Goal: Information Seeking & Learning: Get advice/opinions

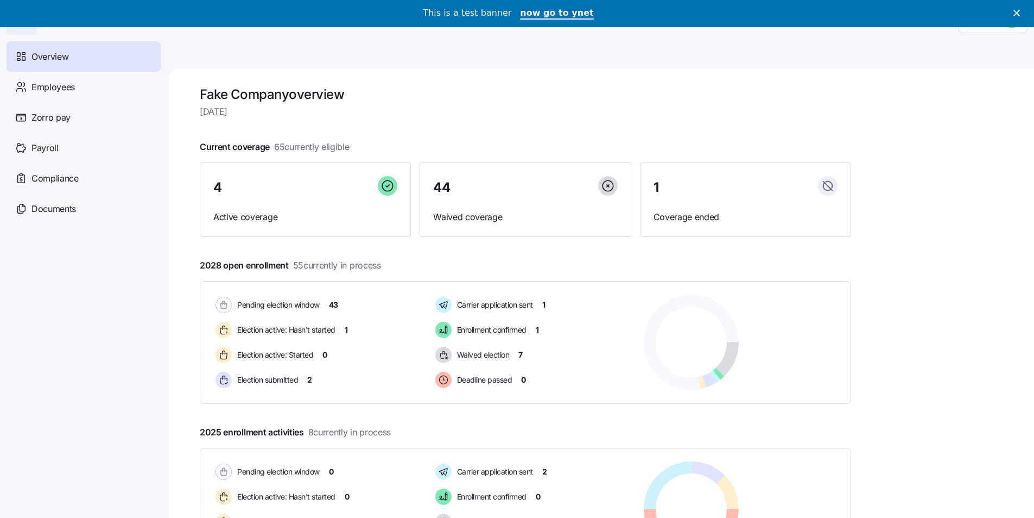
click at [1020, 16] on icon "Close" at bounding box center [1017, 13] width 7 height 7
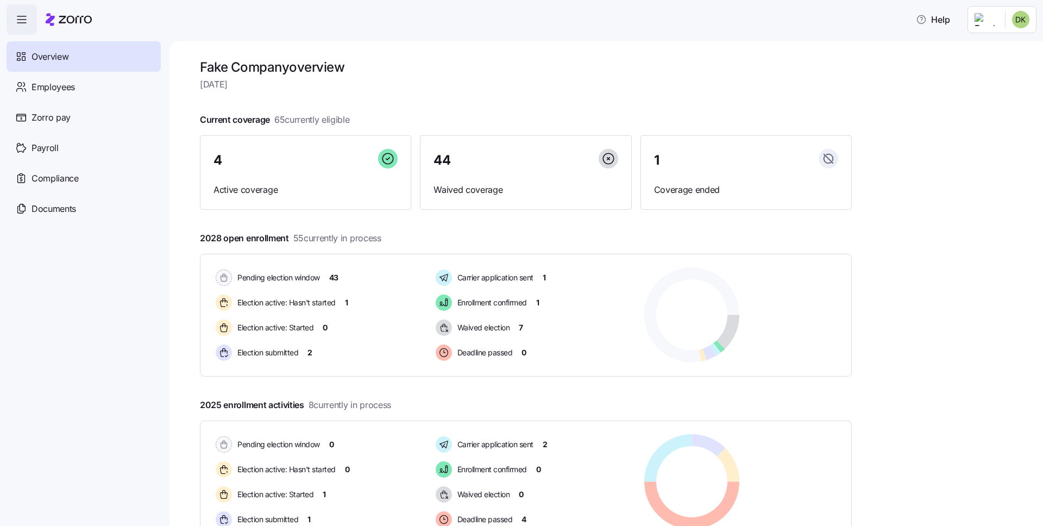
click at [1015, 18] on html "Help Overview Employees Zorro pay Payroll Compliance Documents Fake Company ove…" at bounding box center [521, 259] width 1043 height 519
click at [995, 52] on div "Personal view" at bounding box center [988, 49] width 64 height 12
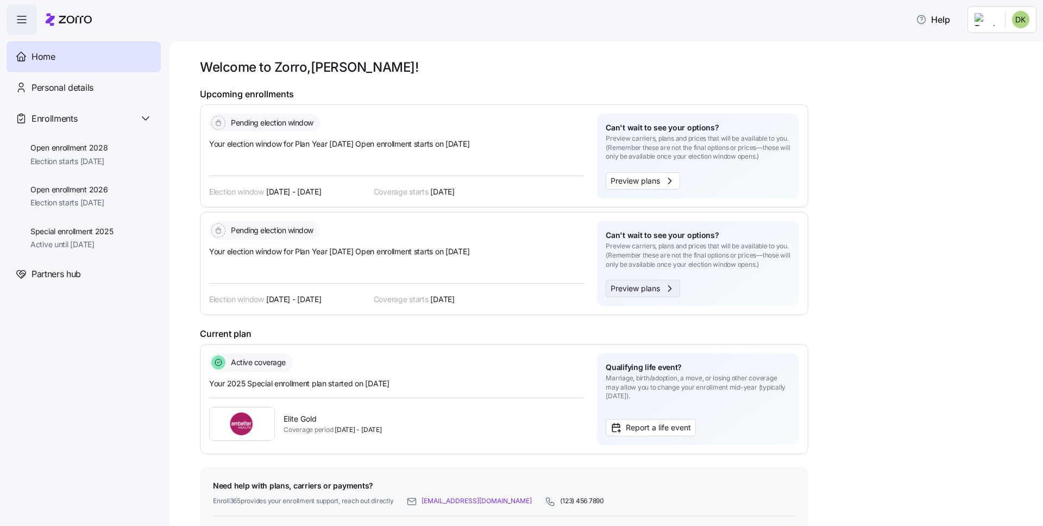
click at [636, 283] on span "Preview plans" at bounding box center [634, 288] width 49 height 12
click at [949, 172] on div "Welcome to Zorro, Dori ! Upcoming enrollments Pending election window Your elec…" at bounding box center [614, 303] width 828 height 488
click at [630, 292] on span "Preview plans" at bounding box center [634, 288] width 49 height 12
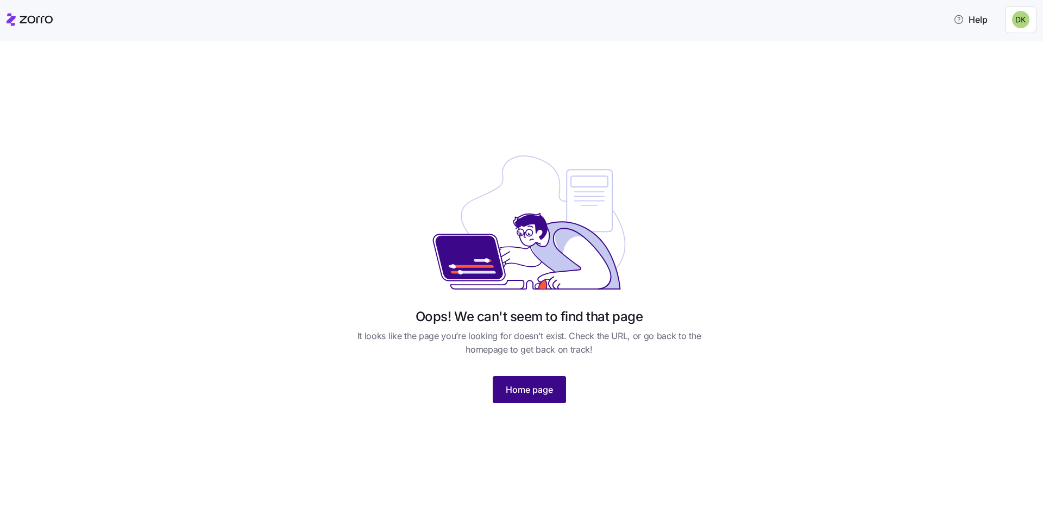
click at [532, 386] on span "Home page" at bounding box center [529, 389] width 47 height 13
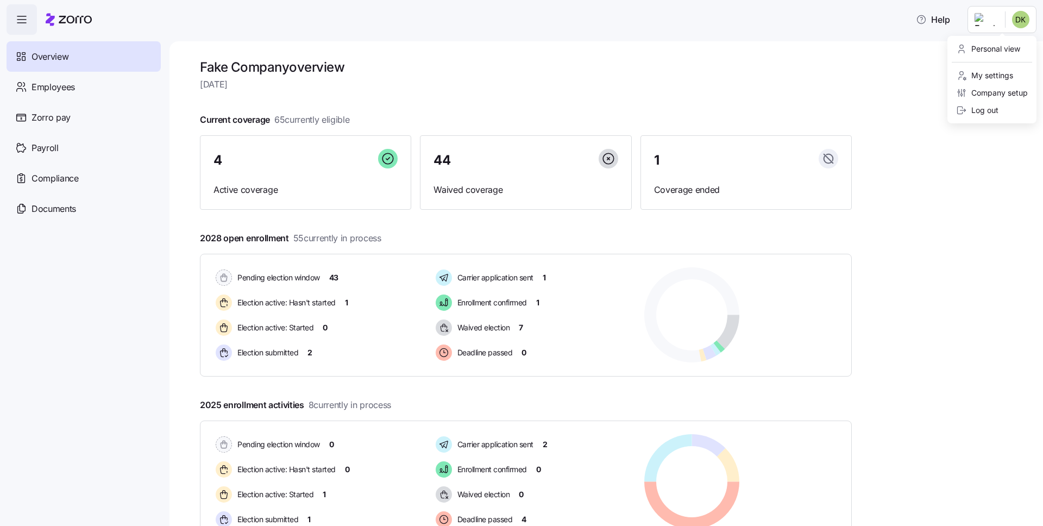
click at [1002, 25] on html "Help Overview Employees Zorro pay Payroll Compliance Documents Fake Company ove…" at bounding box center [521, 259] width 1043 height 519
click at [1002, 55] on div "Personal view" at bounding box center [991, 48] width 80 height 17
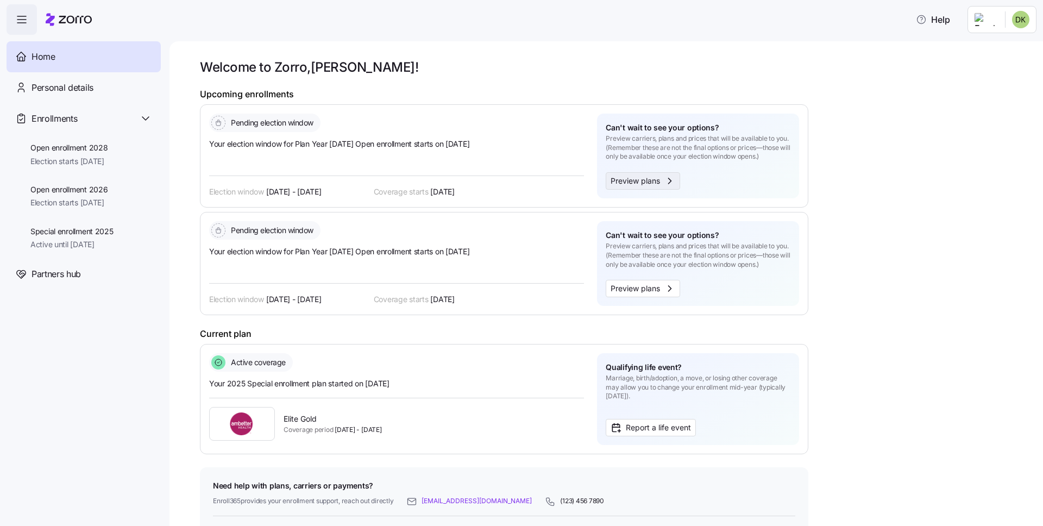
click at [635, 182] on span "Preview plans" at bounding box center [634, 181] width 49 height 12
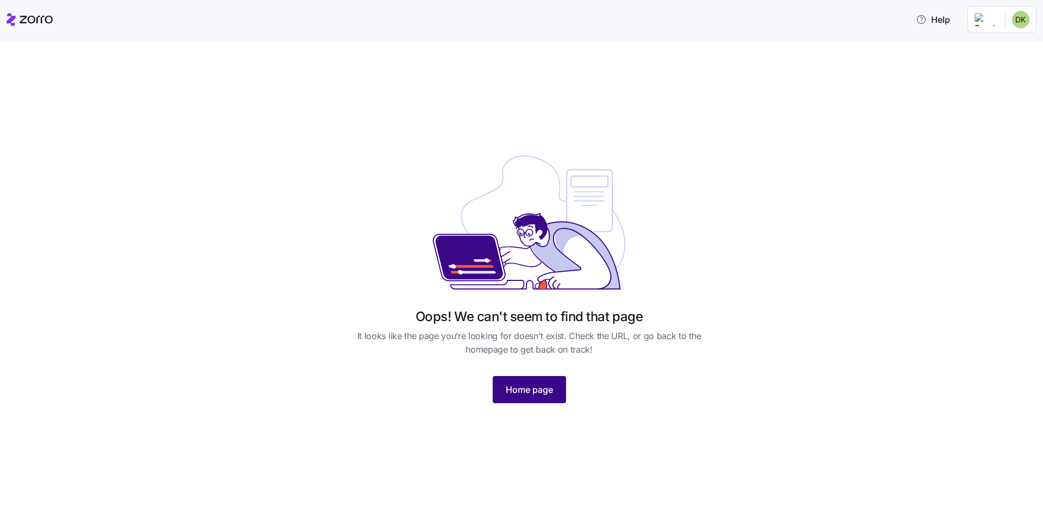
click at [530, 393] on span "Home page" at bounding box center [529, 389] width 47 height 13
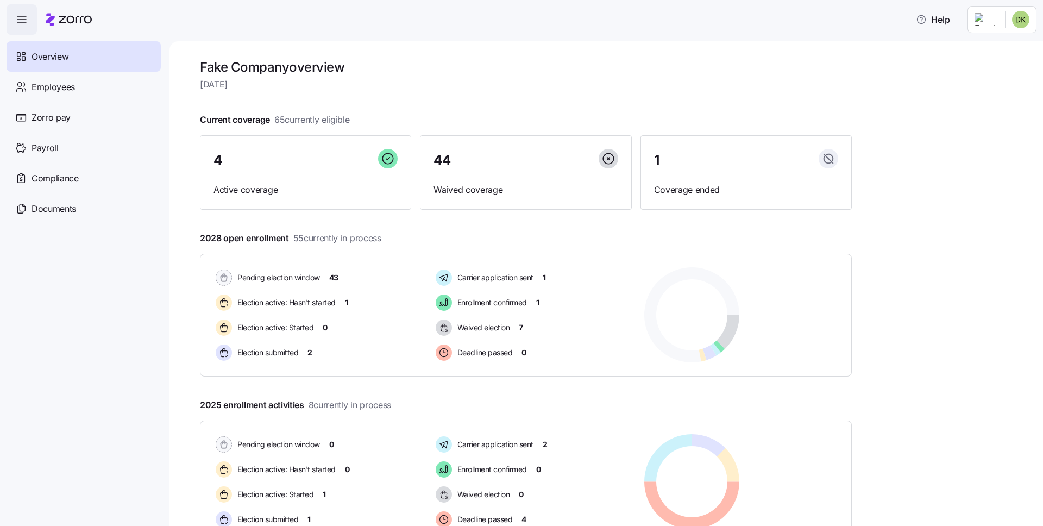
click at [1011, 26] on html "Help Overview Employees Zorro pay Payroll Compliance Documents Fake Company ove…" at bounding box center [521, 259] width 1043 height 519
click at [988, 42] on div "Personal view" at bounding box center [991, 48] width 80 height 17
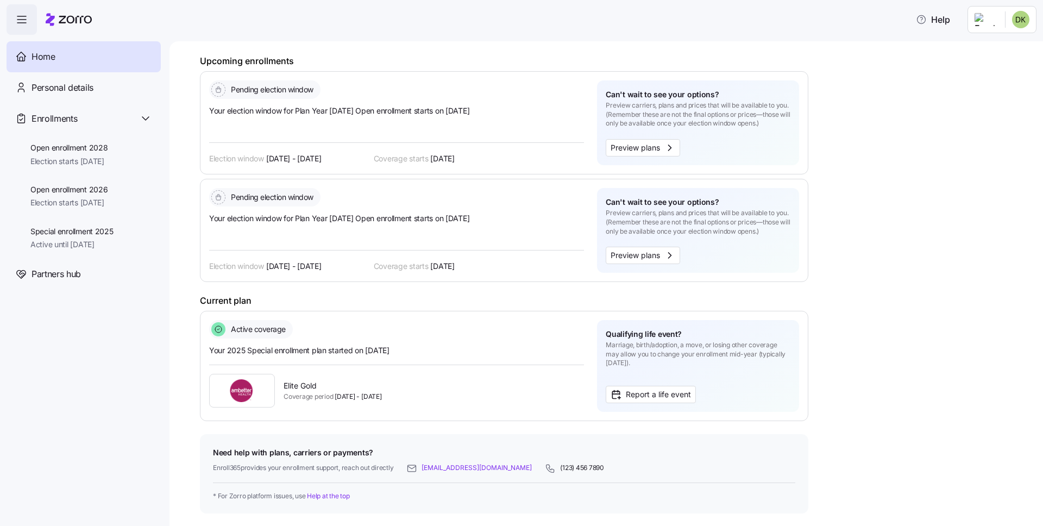
scroll to position [34, 0]
click at [453, 466] on link "email@something.com" at bounding box center [476, 467] width 110 height 9
click at [329, 498] on link "Help at the top" at bounding box center [328, 495] width 42 height 8
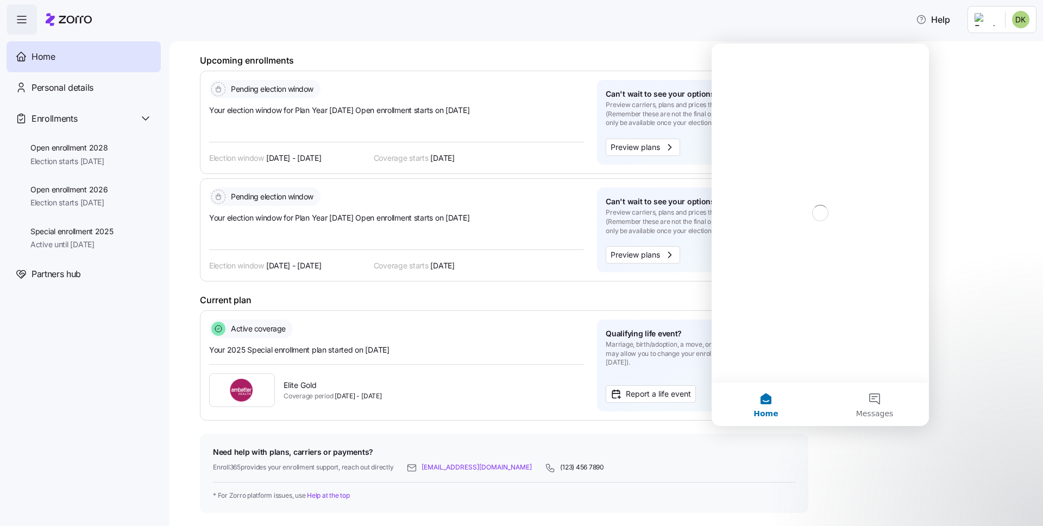
scroll to position [0, 0]
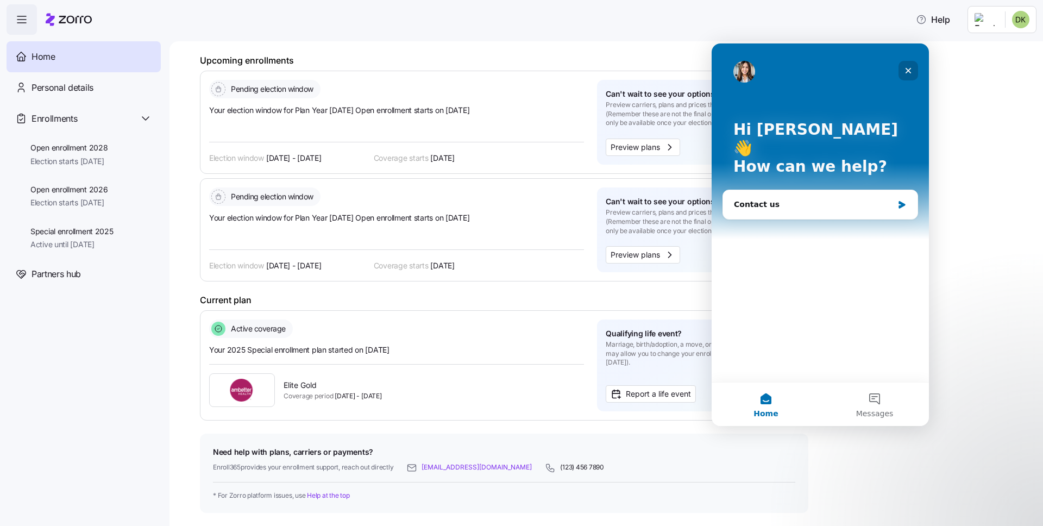
click at [908, 68] on icon "Close" at bounding box center [908, 70] width 9 height 9
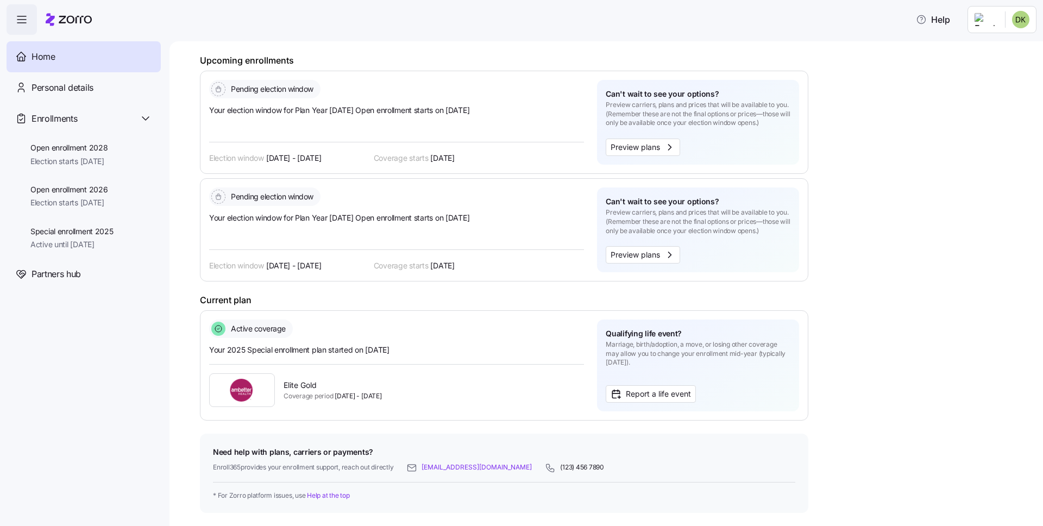
click at [1001, 26] on html "Help Home Personal details Enrollments Open enrollment 2028 Election starts 11/…" at bounding box center [521, 259] width 1043 height 519
click at [985, 51] on div "Admin view" at bounding box center [984, 49] width 56 height 12
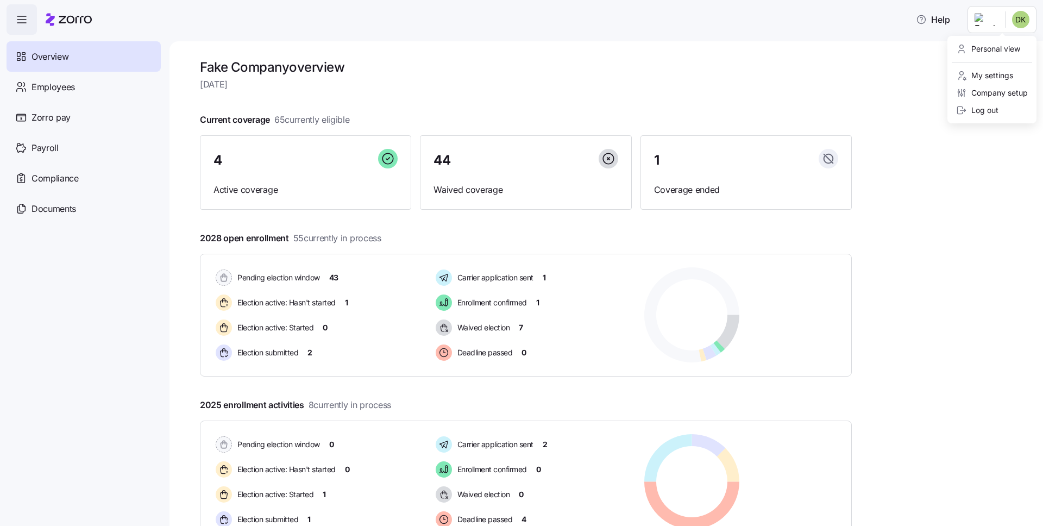
click at [1008, 18] on html "Help Overview Employees Zorro pay Payroll Compliance Documents Fake Company ove…" at bounding box center [521, 259] width 1043 height 519
click at [976, 88] on div "Company setup" at bounding box center [992, 93] width 72 height 12
click at [1006, 27] on html "Help Overview Employees Zorro pay Payroll Compliance Documents Fake Company ove…" at bounding box center [521, 259] width 1043 height 519
click at [625, 110] on html "Help Overview Employees Zorro pay Payroll Compliance Documents Fake Company ove…" at bounding box center [521, 259] width 1043 height 519
click at [1002, 25] on html "Help Overview Employees Zorro pay Payroll Compliance Documents Fake Company ove…" at bounding box center [521, 259] width 1043 height 519
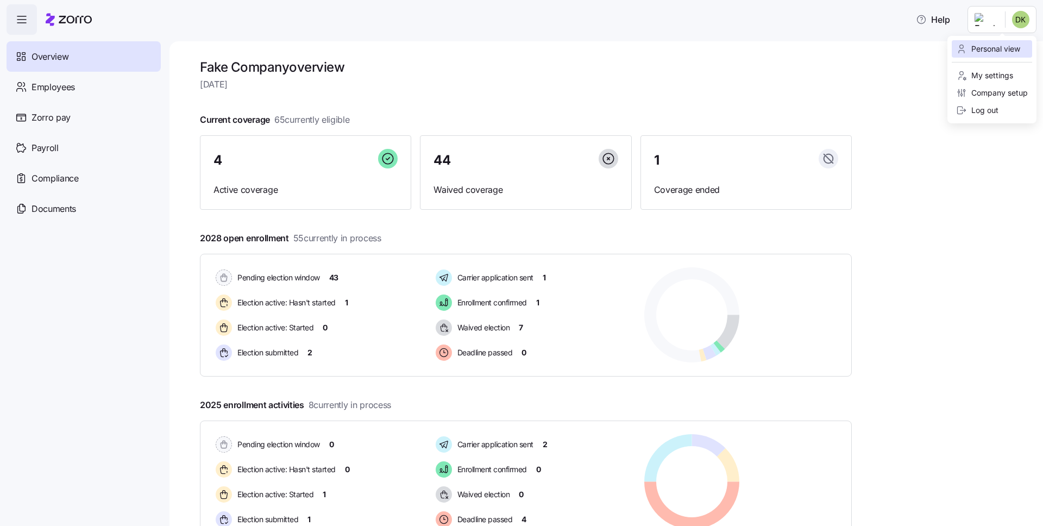
click at [996, 48] on div "Personal view" at bounding box center [988, 49] width 64 height 12
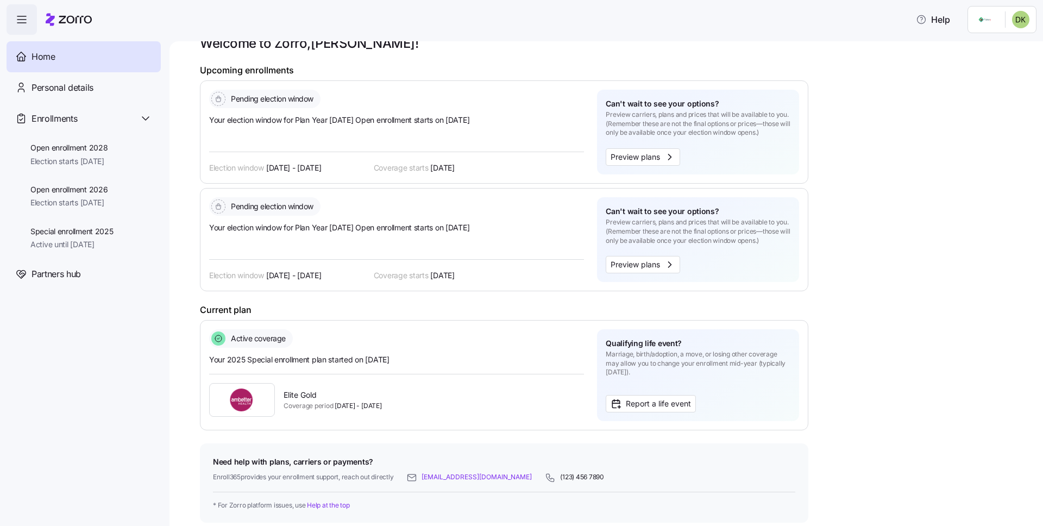
scroll to position [34, 0]
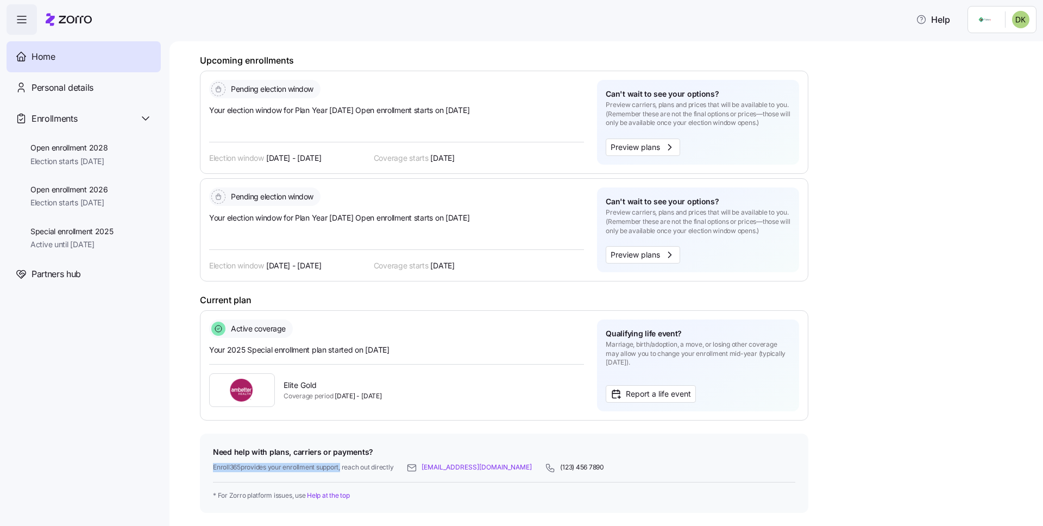
drag, startPoint x: 213, startPoint y: 467, endPoint x: 341, endPoint y: 470, distance: 128.2
click at [341, 470] on span "Enroll365 provides your enrollment support, reach out directly" at bounding box center [303, 467] width 180 height 9
click at [212, 466] on div "Need help with plans, carriers or payments? Enroll365 provides your enrollment …" at bounding box center [504, 472] width 608 height 79
drag, startPoint x: 213, startPoint y: 466, endPoint x: 395, endPoint y: 468, distance: 181.9
click at [393, 468] on span "Enroll365 provides your enrollment support, reach out directly" at bounding box center [303, 467] width 180 height 9
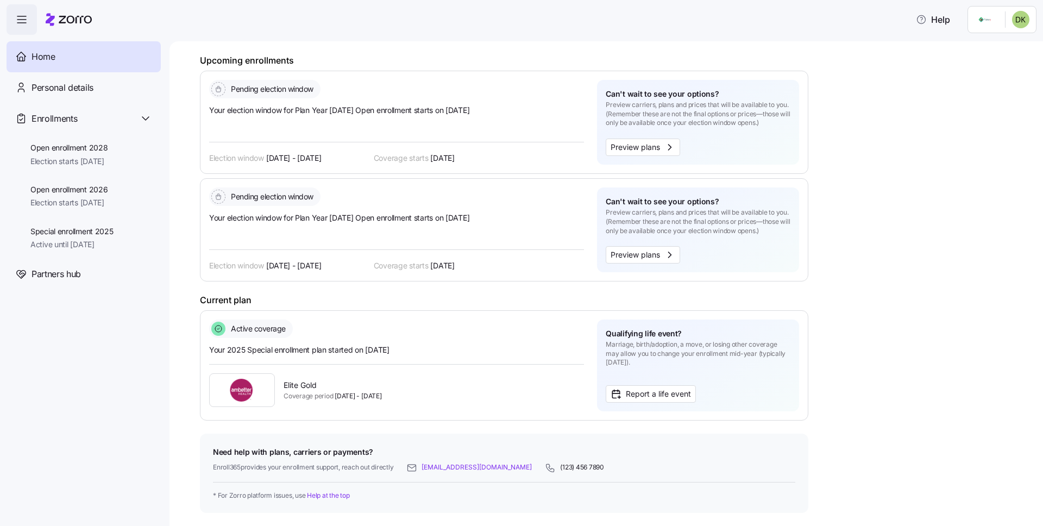
click at [395, 468] on div "Enroll365 provides your enrollment support, reach out directly email@something.…" at bounding box center [504, 465] width 582 height 15
drag, startPoint x: 212, startPoint y: 467, endPoint x: 270, endPoint y: 468, distance: 57.6
click at [270, 468] on span "Enroll365 provides your enrollment support, reach out directly" at bounding box center [303, 467] width 180 height 9
click at [270, 466] on span "Enroll365 provides your enrollment support, reach out directly" at bounding box center [303, 467] width 180 height 9
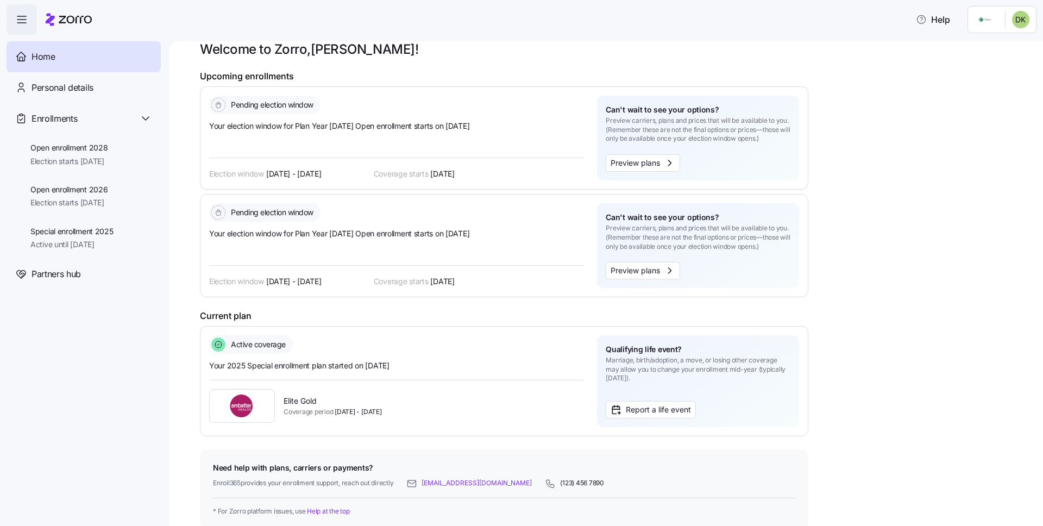
scroll to position [0, 0]
